Goal: Check status: Check status

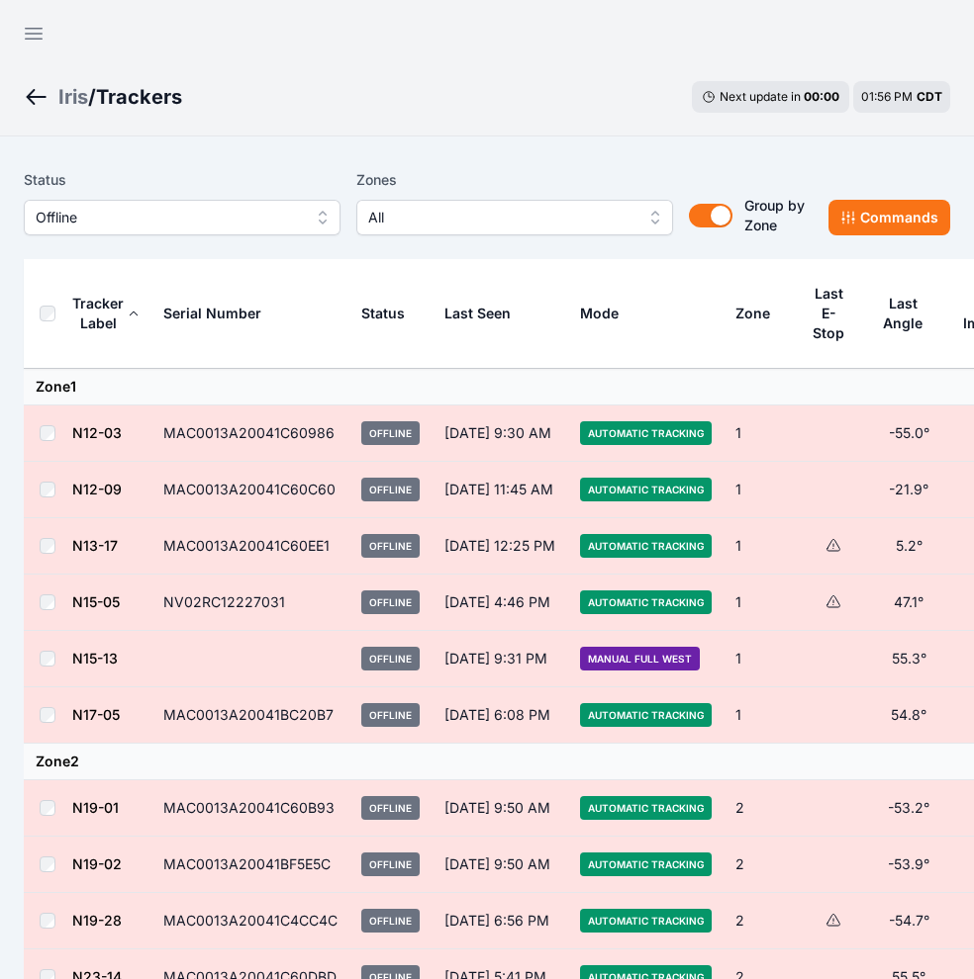
click at [295, 293] on th "Serial Number" at bounding box center [250, 314] width 198 height 110
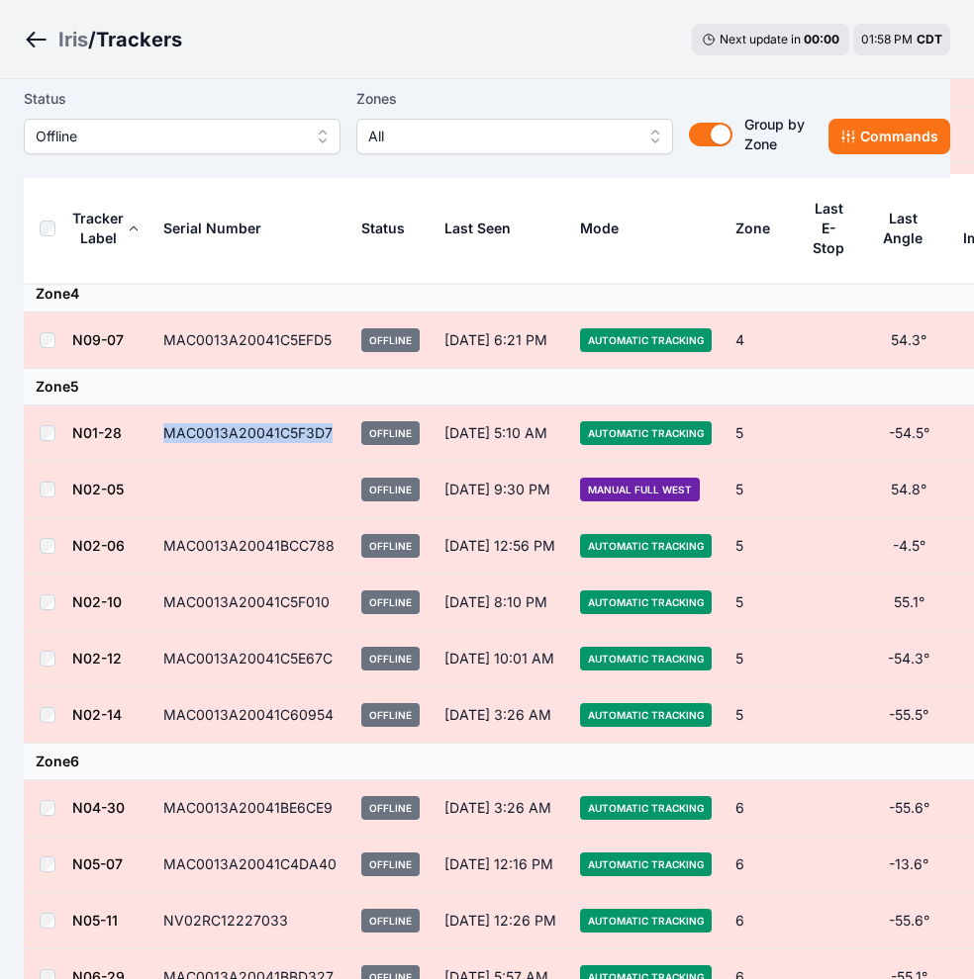
drag, startPoint x: 334, startPoint y: 430, endPoint x: 164, endPoint y: 432, distance: 170.2
click at [164, 432] on td "MAC0013A20041C5F3D7" at bounding box center [250, 434] width 198 height 56
copy td "MAC0013A20041C5F3D7"
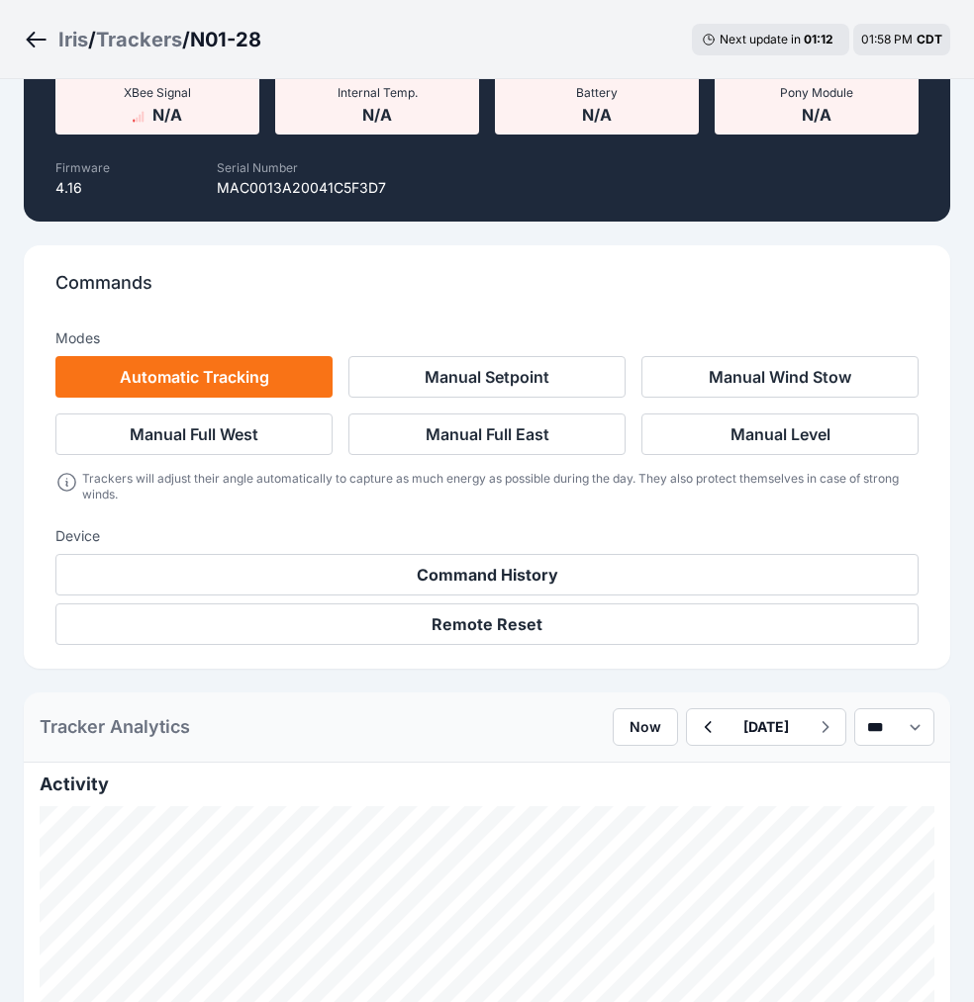
scroll to position [732, 0]
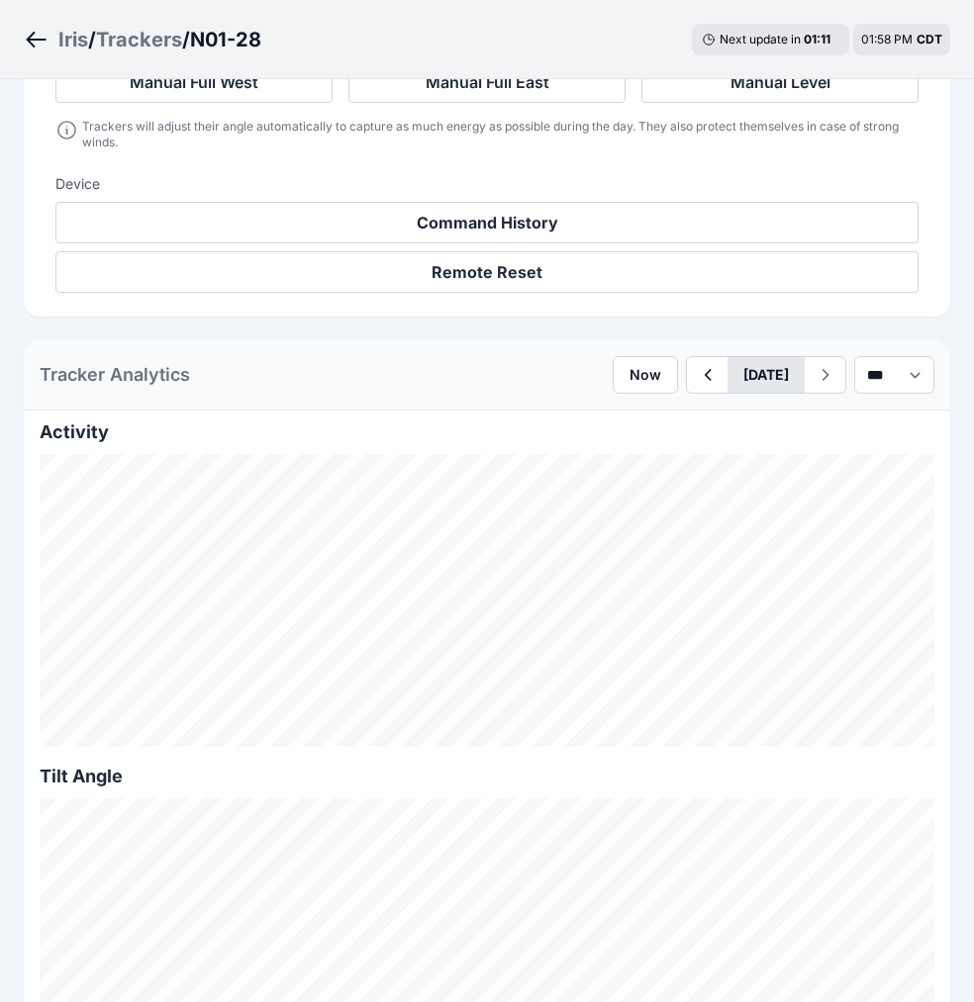
click at [734, 379] on button "[DATE]" at bounding box center [765, 375] width 77 height 36
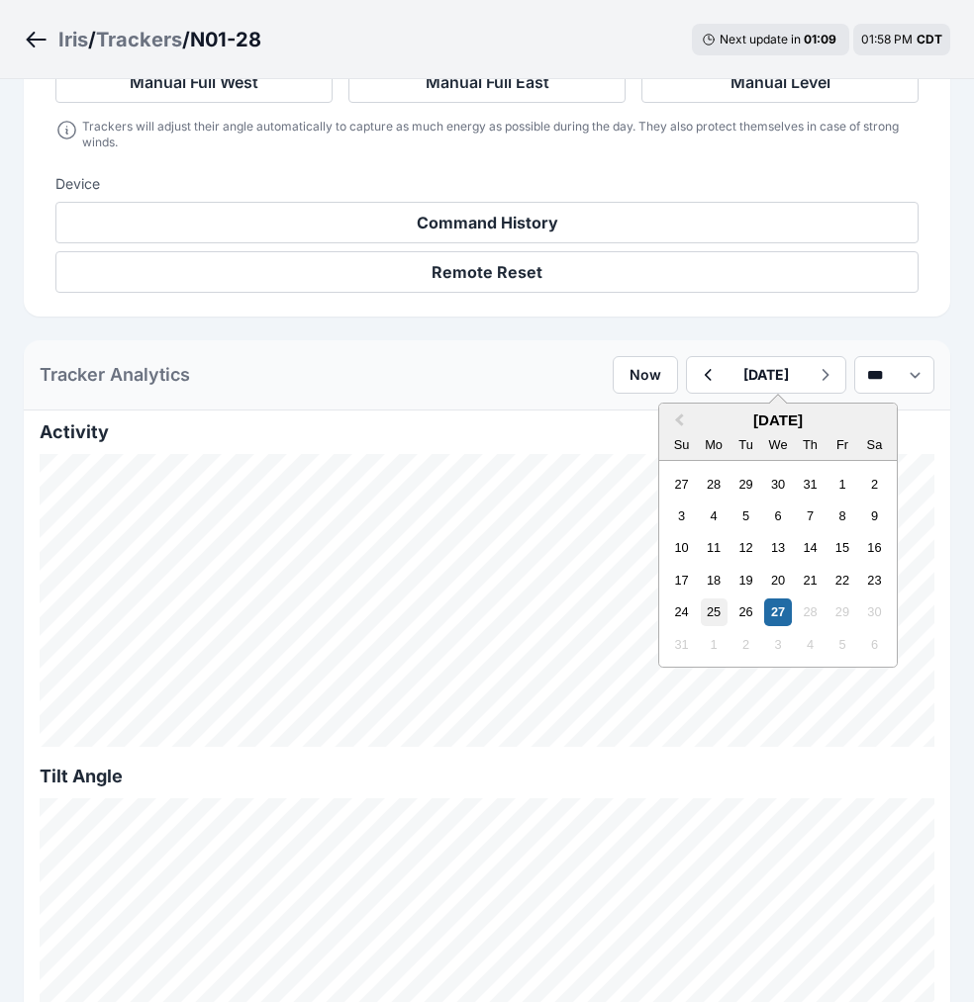
click at [700, 606] on div "25" at bounding box center [713, 612] width 27 height 27
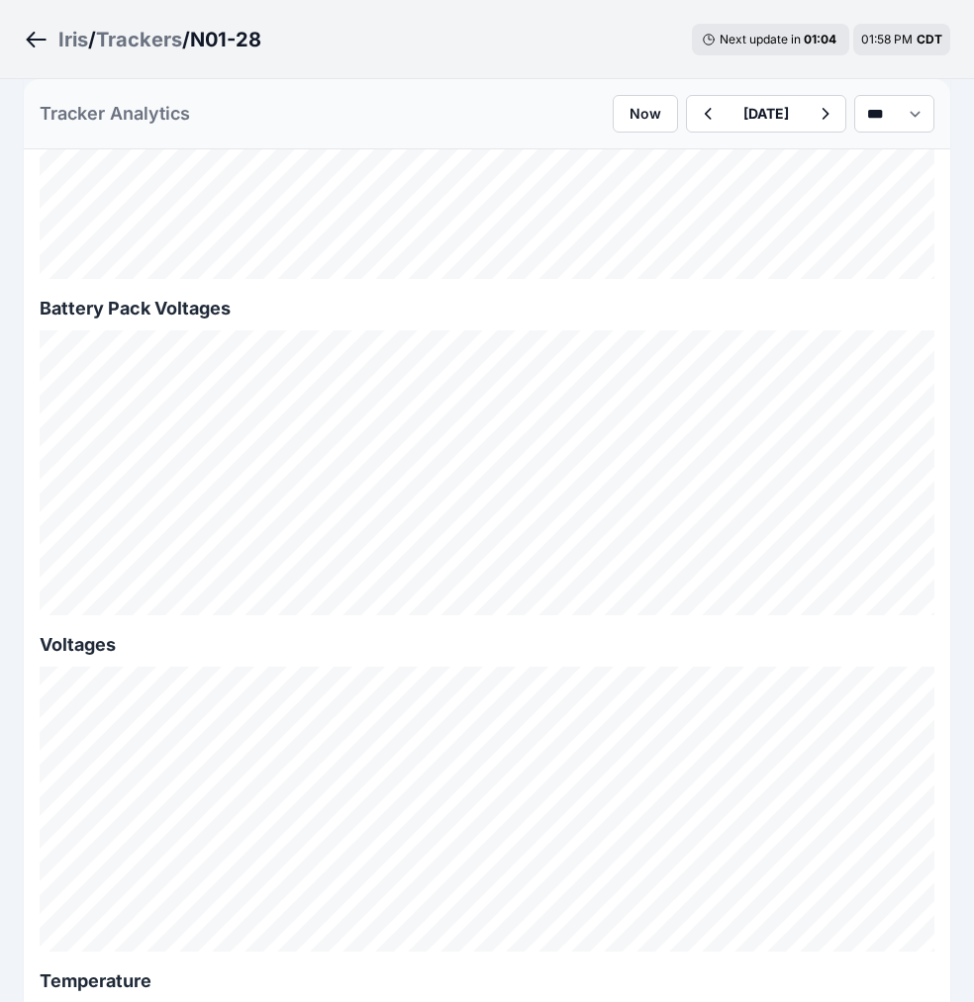
scroll to position [2190, 0]
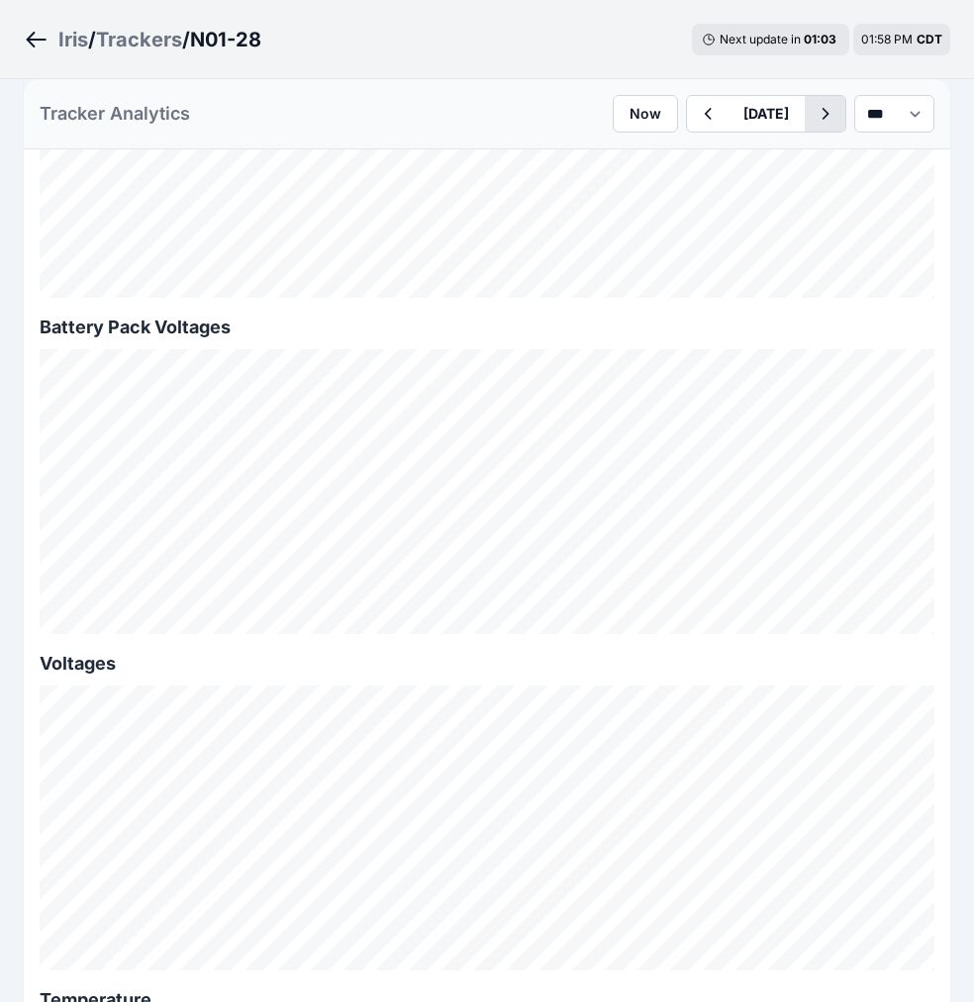
click at [812, 117] on icon "button" at bounding box center [824, 114] width 25 height 24
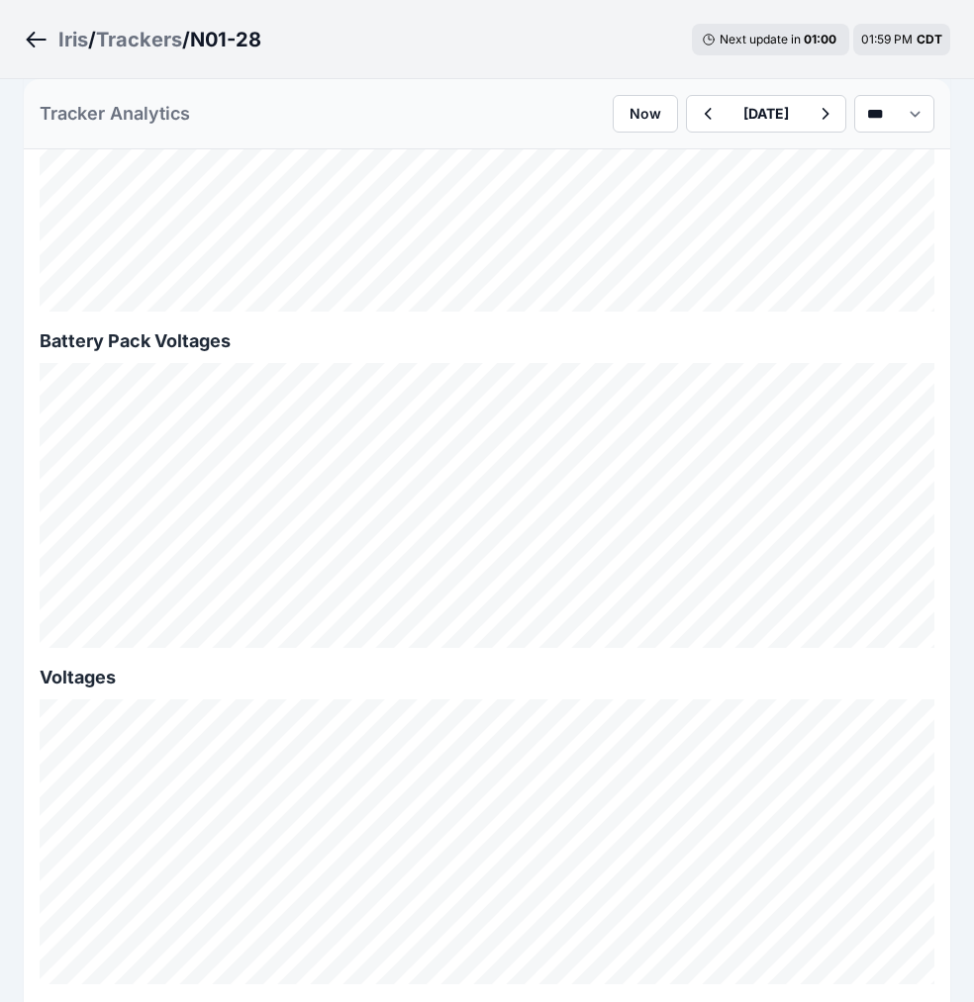
scroll to position [2203, 0]
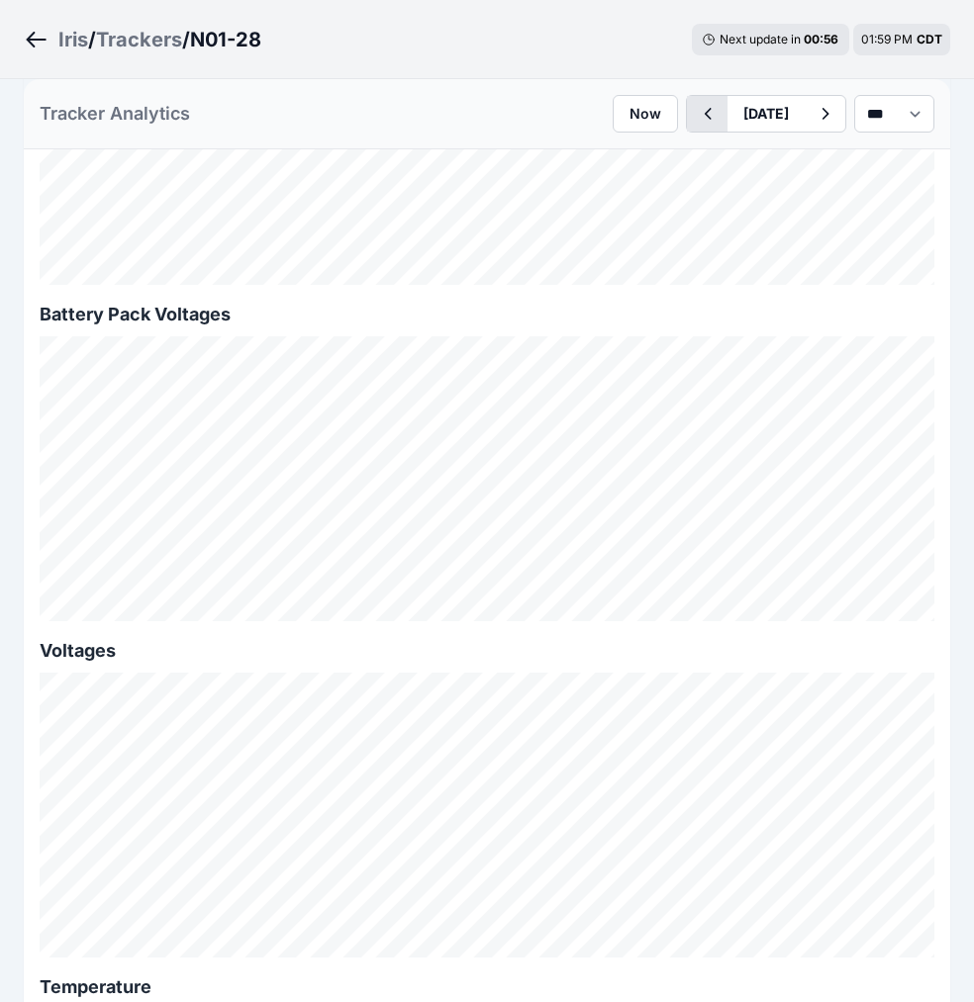
click at [695, 111] on icon "button" at bounding box center [707, 114] width 25 height 24
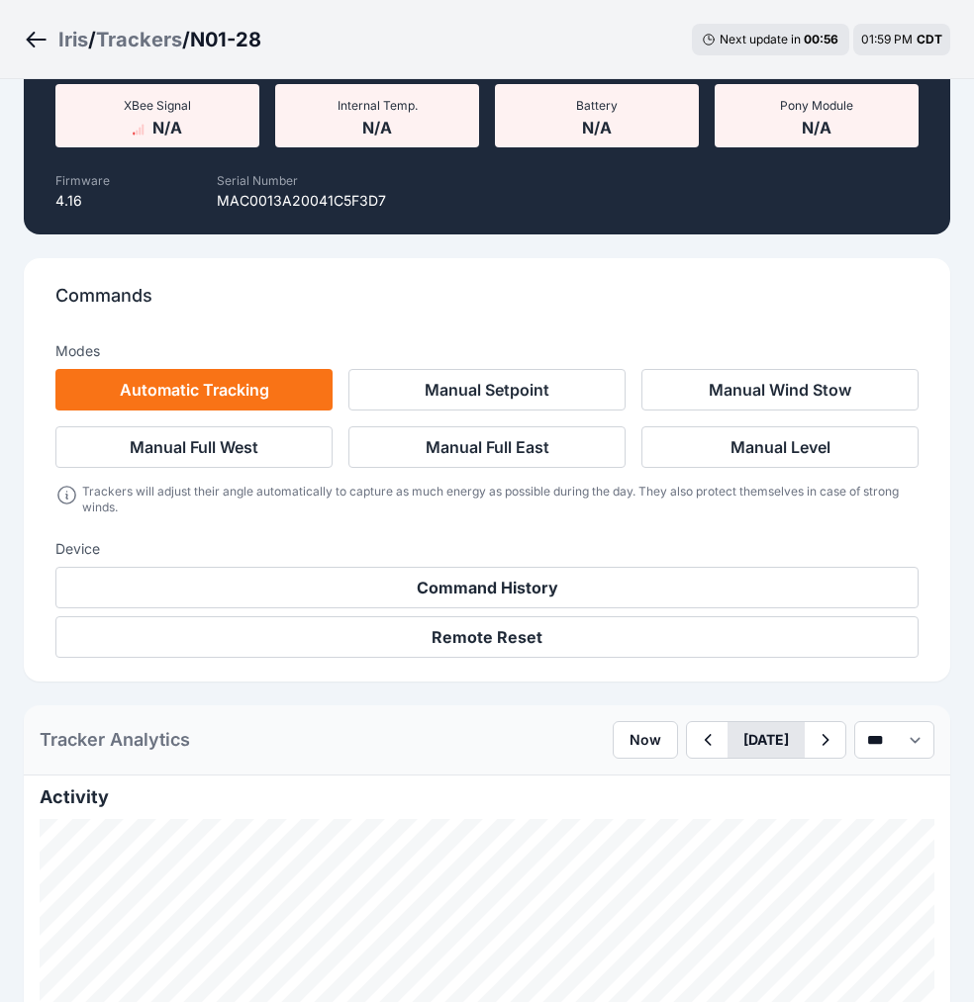
scroll to position [2203, 0]
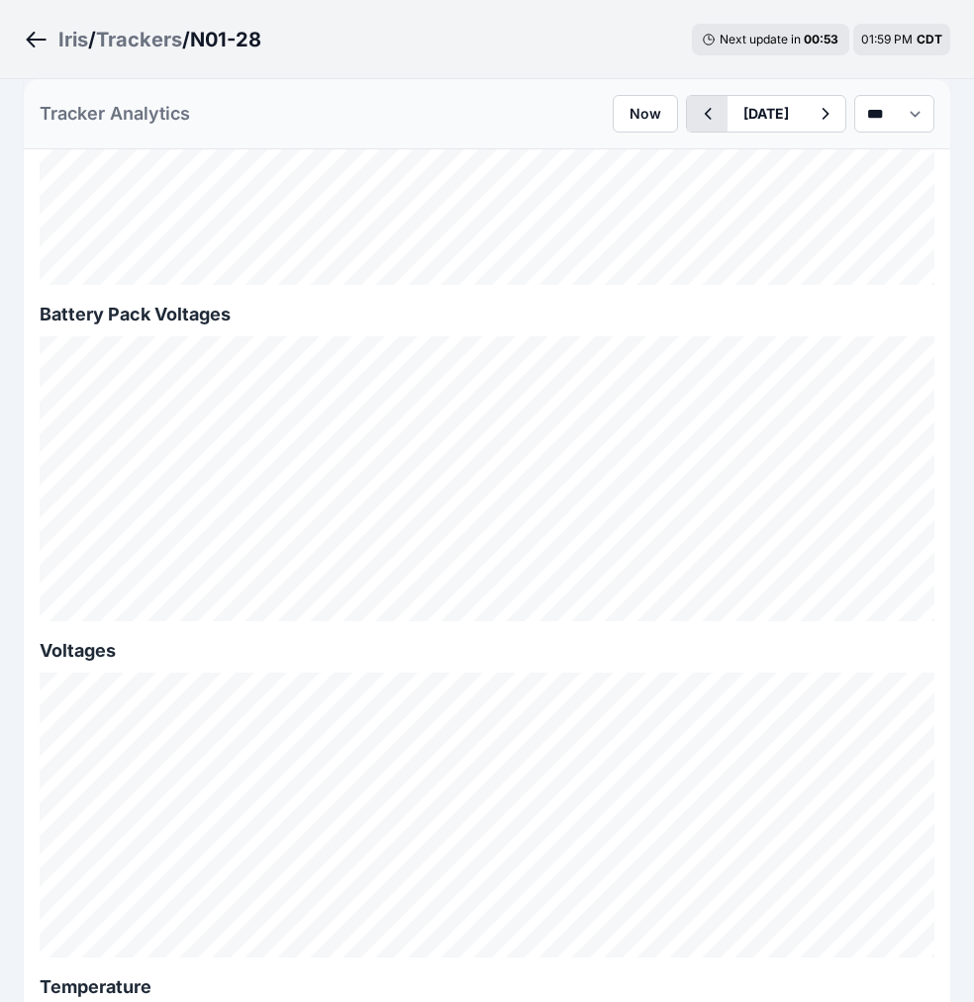
click at [695, 108] on icon "button" at bounding box center [707, 114] width 25 height 24
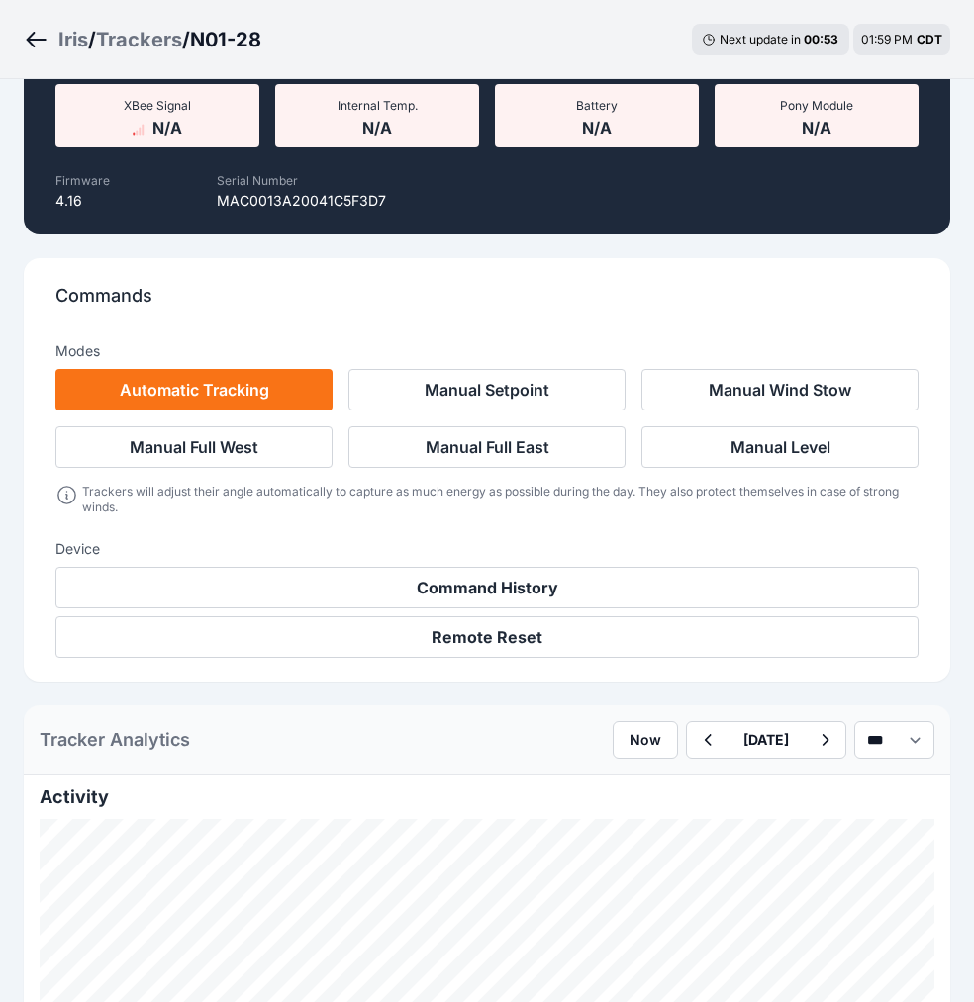
scroll to position [2203, 0]
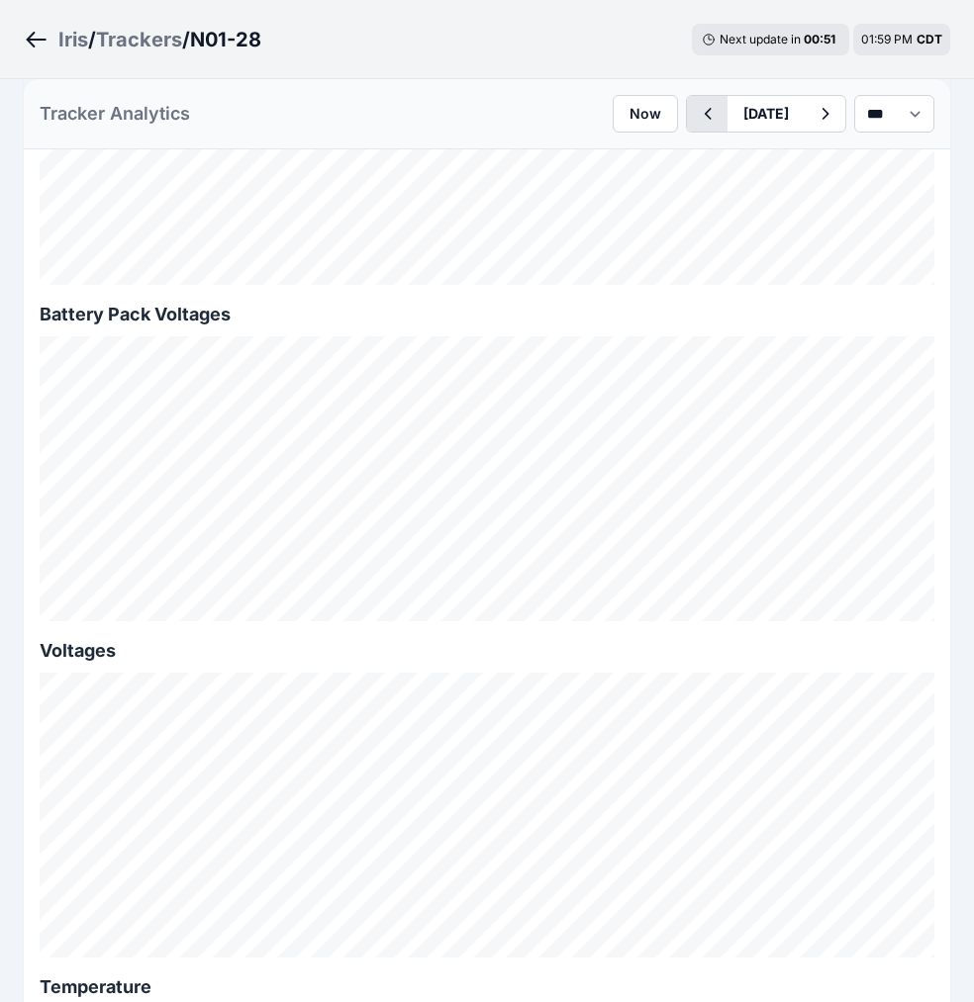
click at [695, 110] on icon "button" at bounding box center [707, 114] width 25 height 24
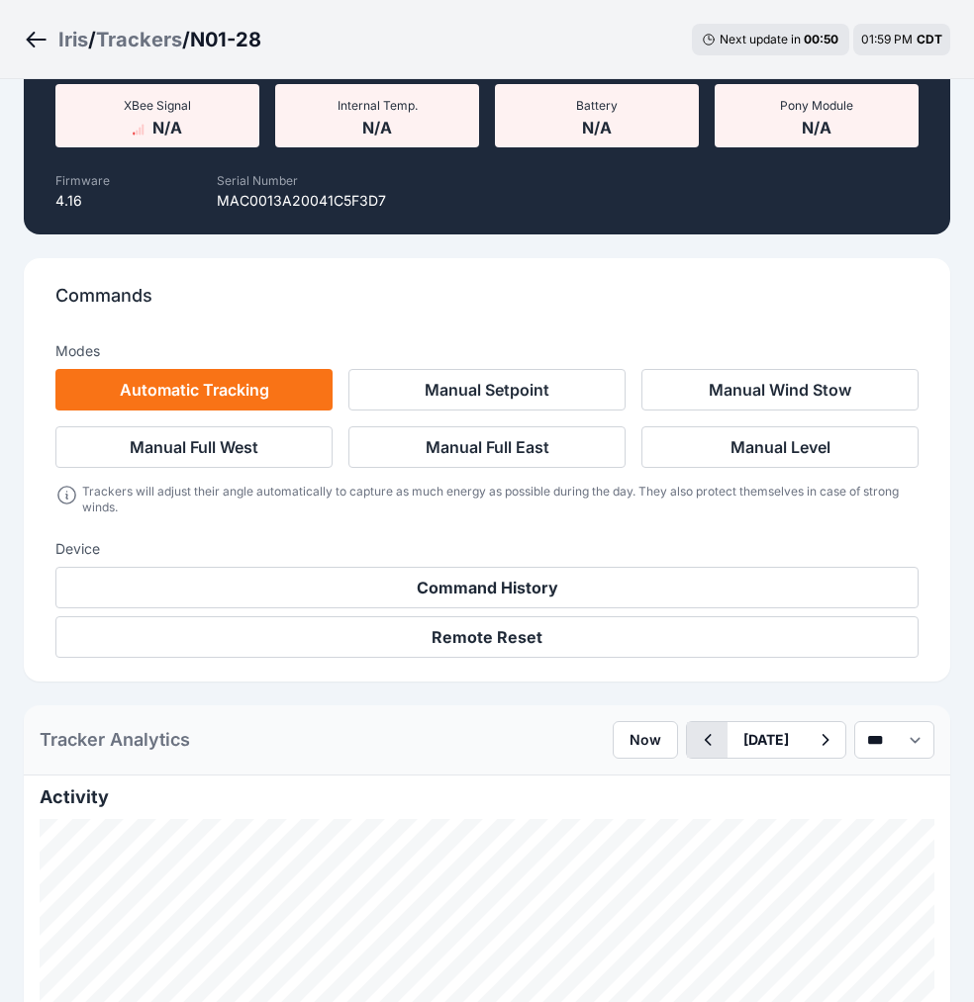
scroll to position [2203, 0]
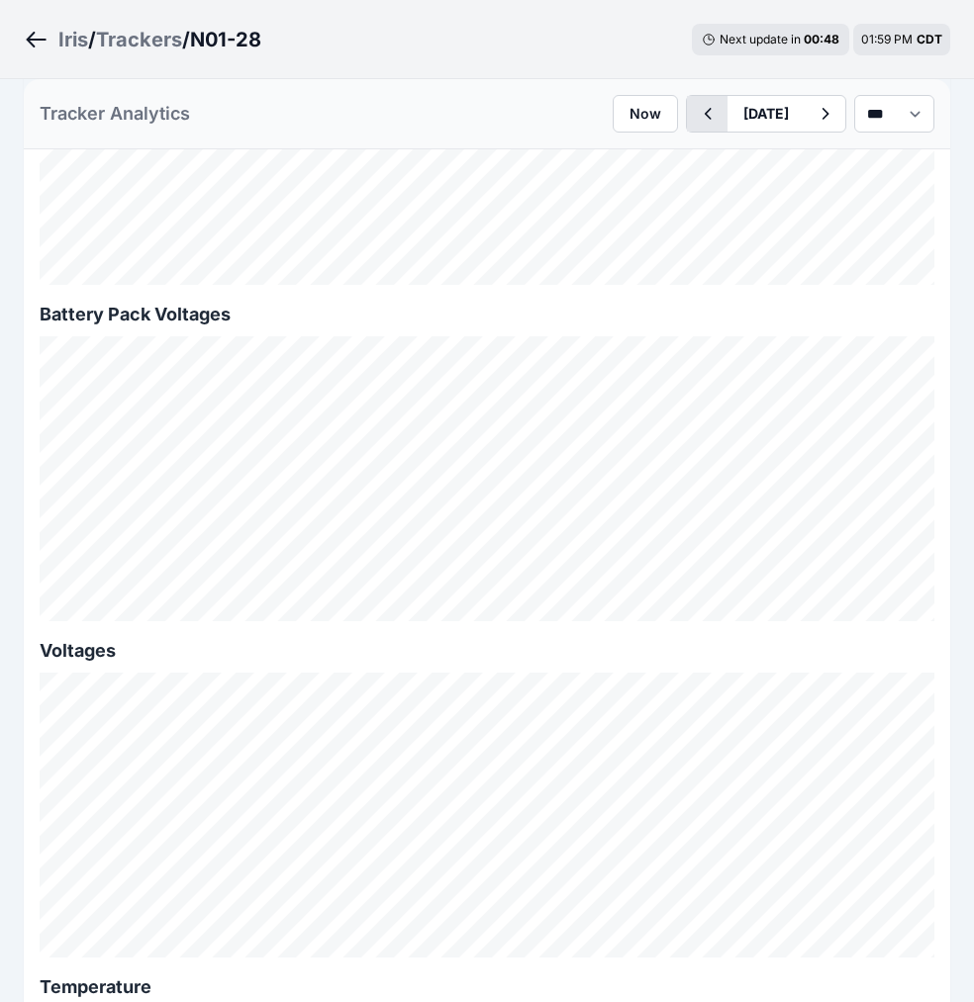
click at [704, 111] on icon "button" at bounding box center [707, 114] width 7 height 12
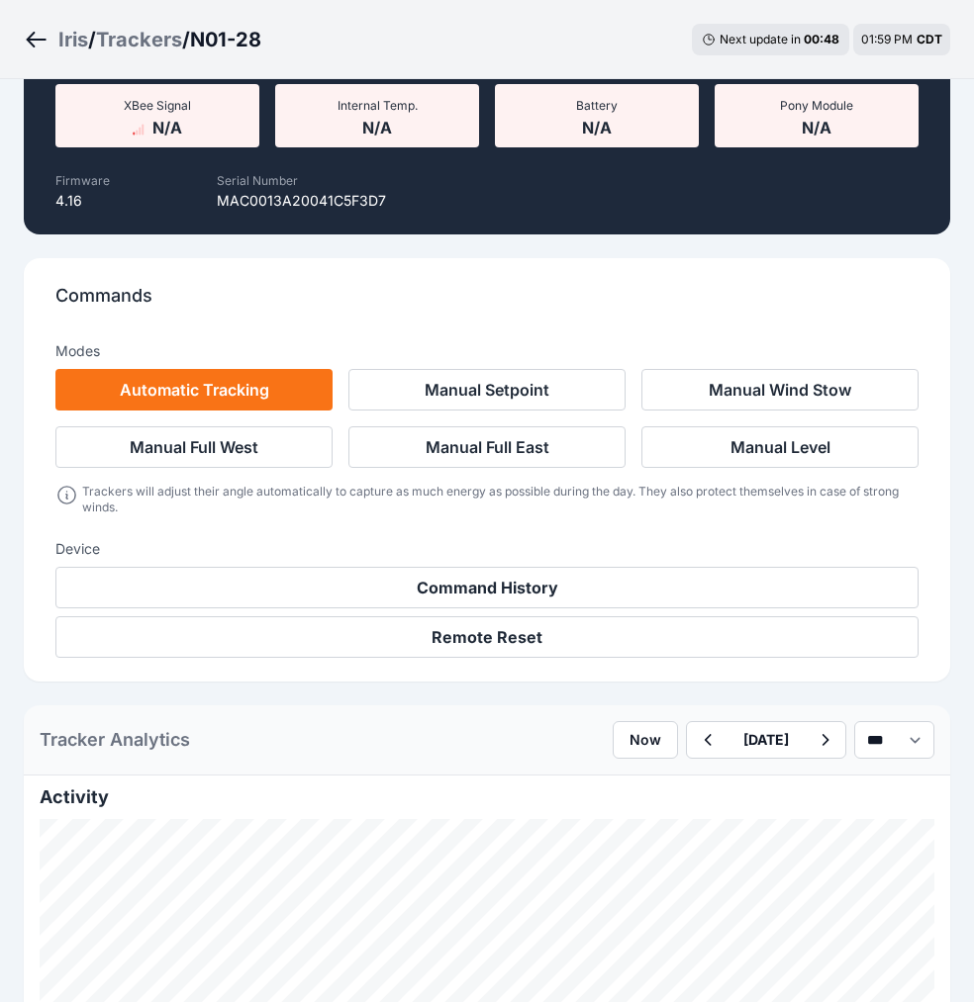
scroll to position [2203, 0]
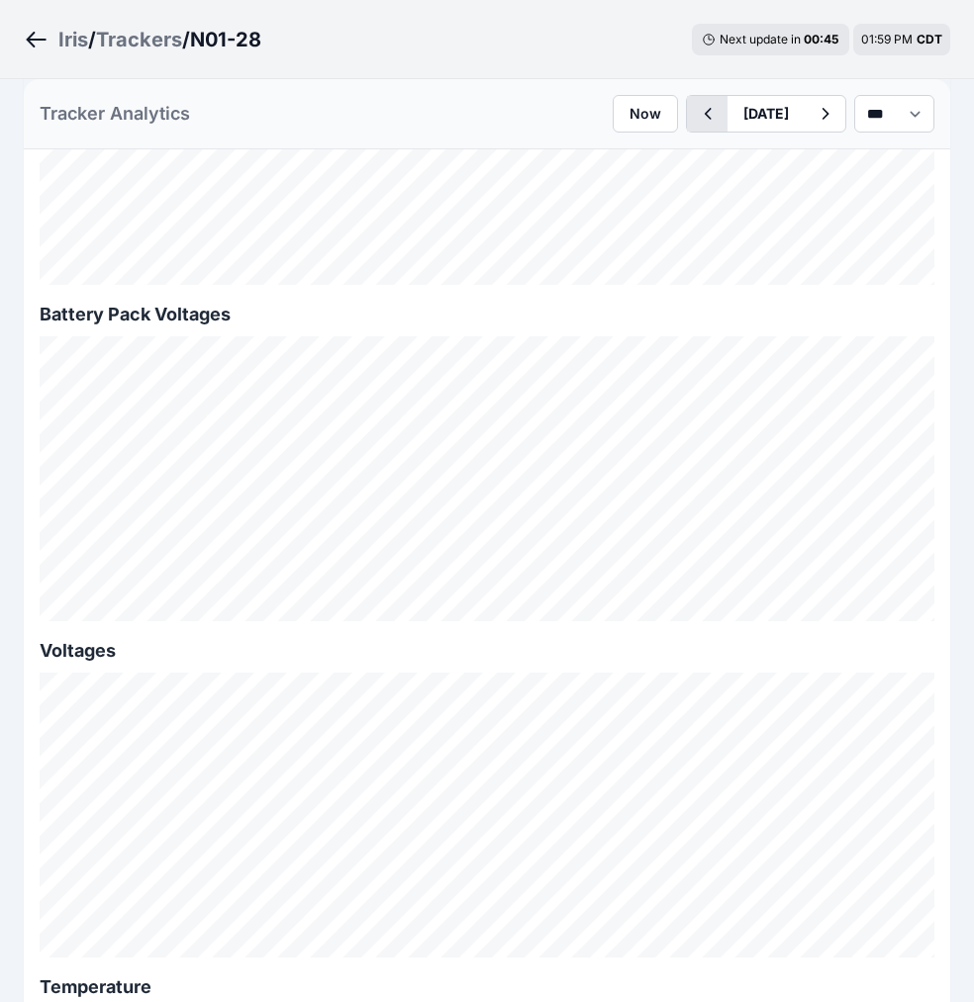
click at [695, 112] on icon "button" at bounding box center [707, 114] width 25 height 24
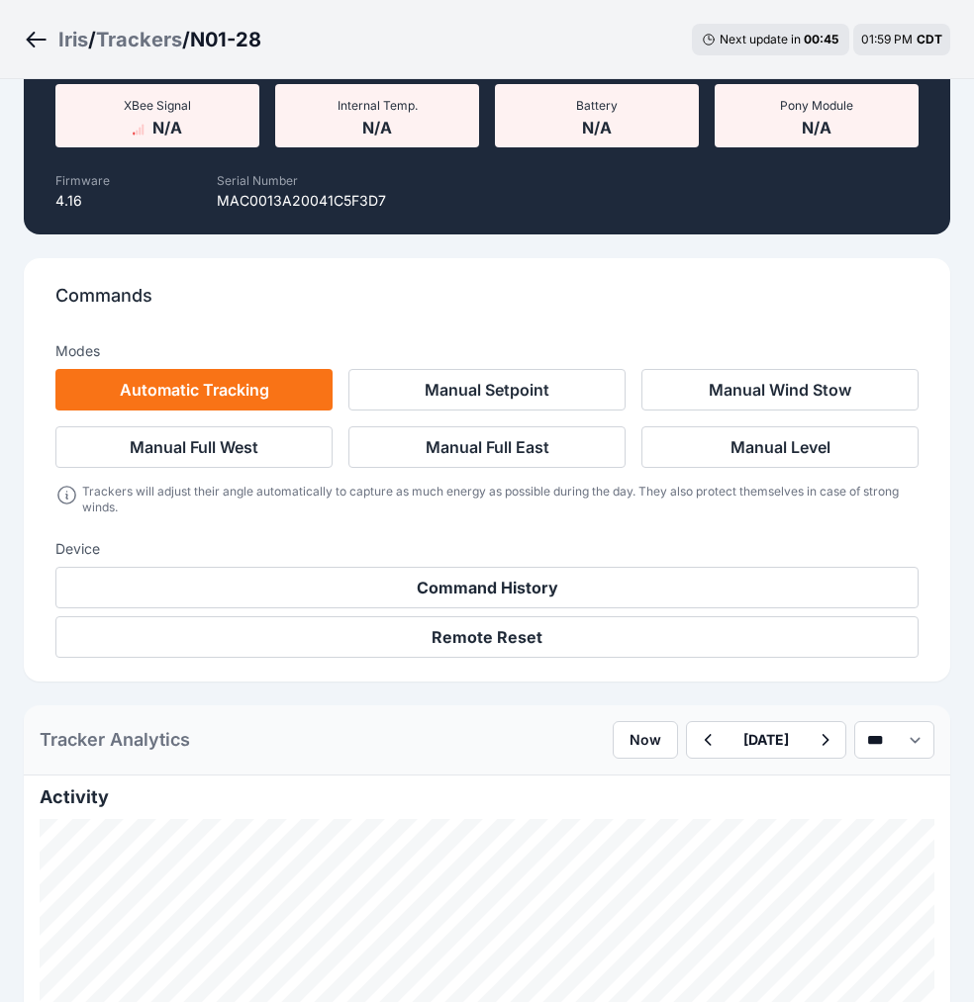
scroll to position [2203, 0]
